Goal: Task Accomplishment & Management: Manage account settings

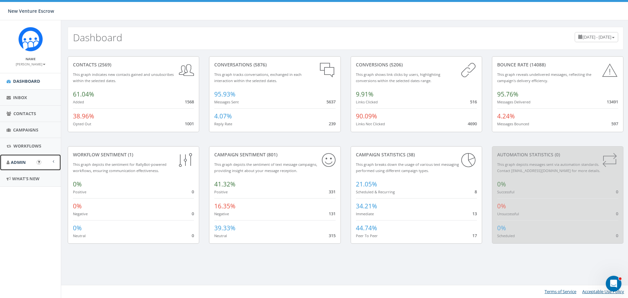
click at [15, 160] on span "Admin" at bounding box center [18, 162] width 15 height 6
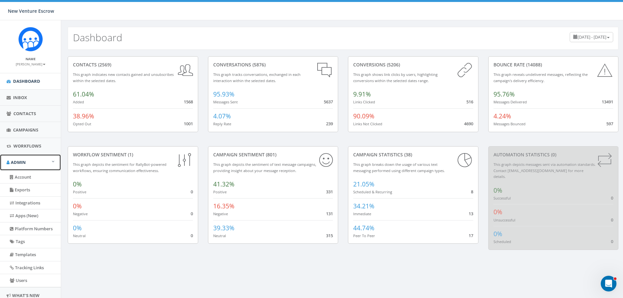
scroll to position [24, 0]
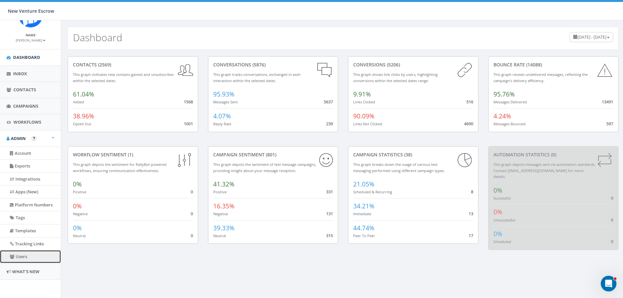
click at [25, 256] on link "Users" at bounding box center [30, 256] width 61 height 13
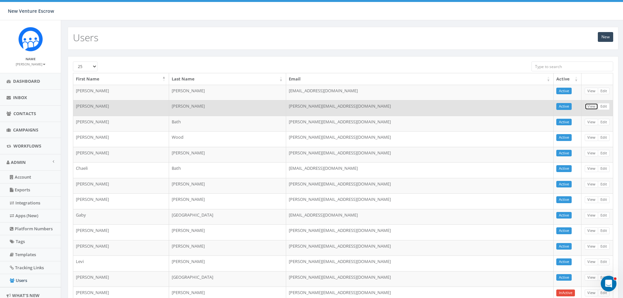
click at [590, 106] on link "View" at bounding box center [591, 106] width 13 height 7
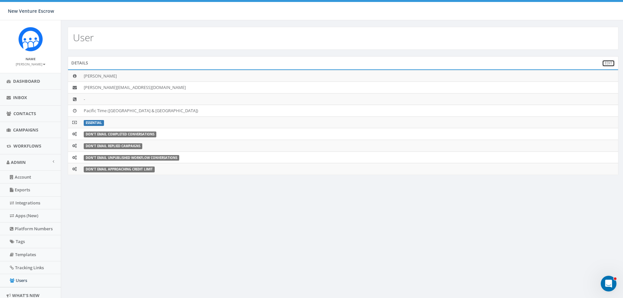
click at [608, 63] on link "Edit" at bounding box center [608, 63] width 13 height 7
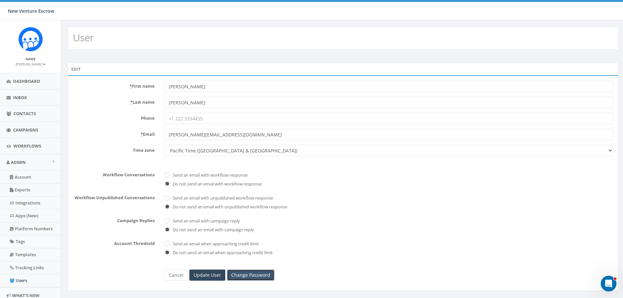
click at [250, 273] on link "Change Password" at bounding box center [250, 275] width 47 height 11
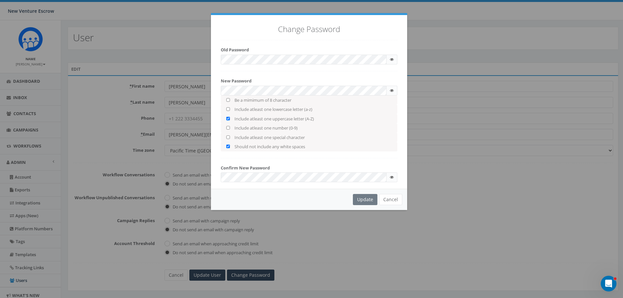
checkbox input "true"
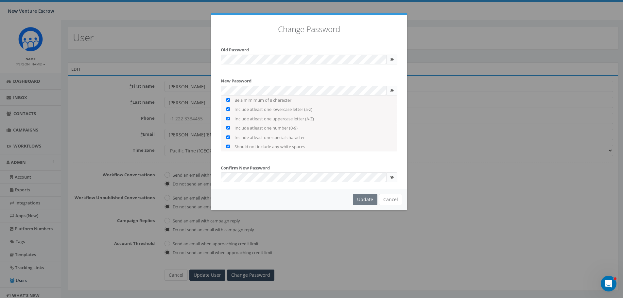
checkbox input "true"
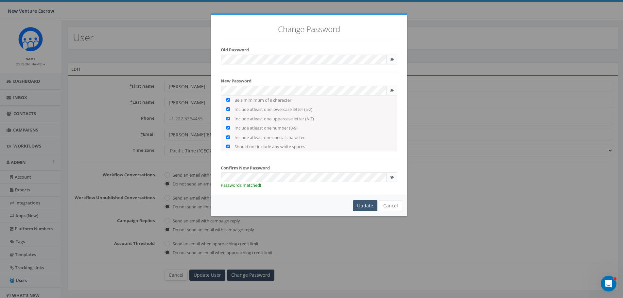
click at [365, 205] on div "Update" at bounding box center [365, 205] width 25 height 11
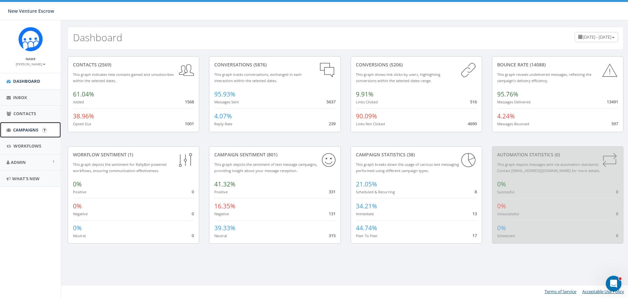
click at [23, 134] on link "Campaigns" at bounding box center [30, 130] width 61 height 16
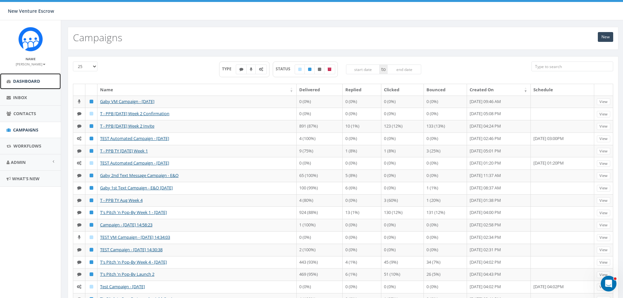
click at [31, 84] on span "Dashboard" at bounding box center [26, 81] width 27 height 6
